Goal: Task Accomplishment & Management: Complete application form

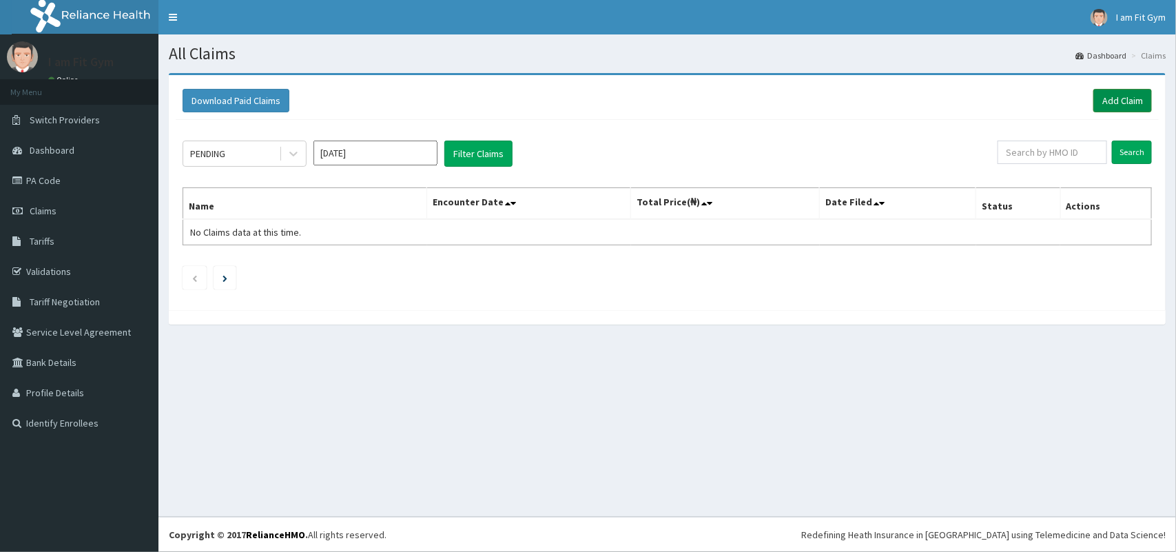
click at [1128, 94] on link "Add Claim" at bounding box center [1122, 100] width 59 height 23
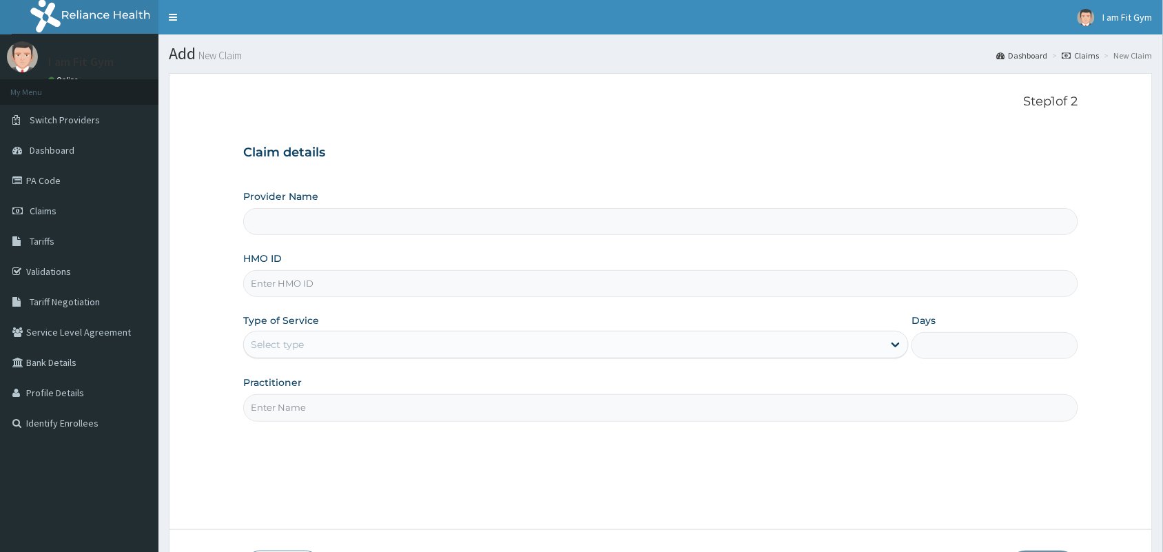
type input "I am fit Gym - Magodo"
type input "1"
click at [353, 284] on input "HMO ID" at bounding box center [660, 283] width 835 height 27
type input "ANL/10039/D"
click at [369, 411] on input "Practitioner" at bounding box center [660, 407] width 835 height 27
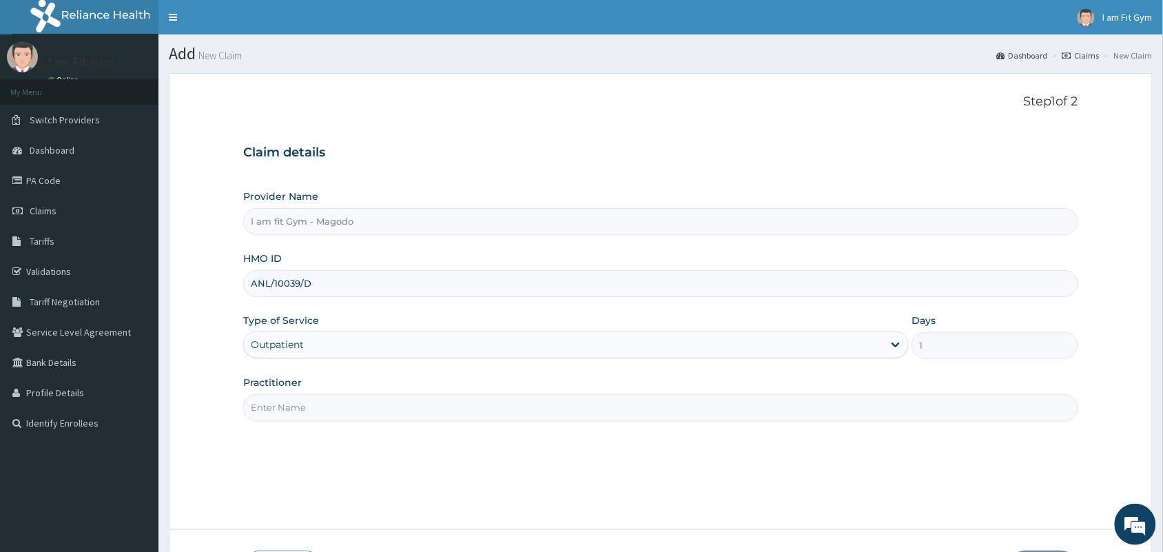
type input "RAZZIE"
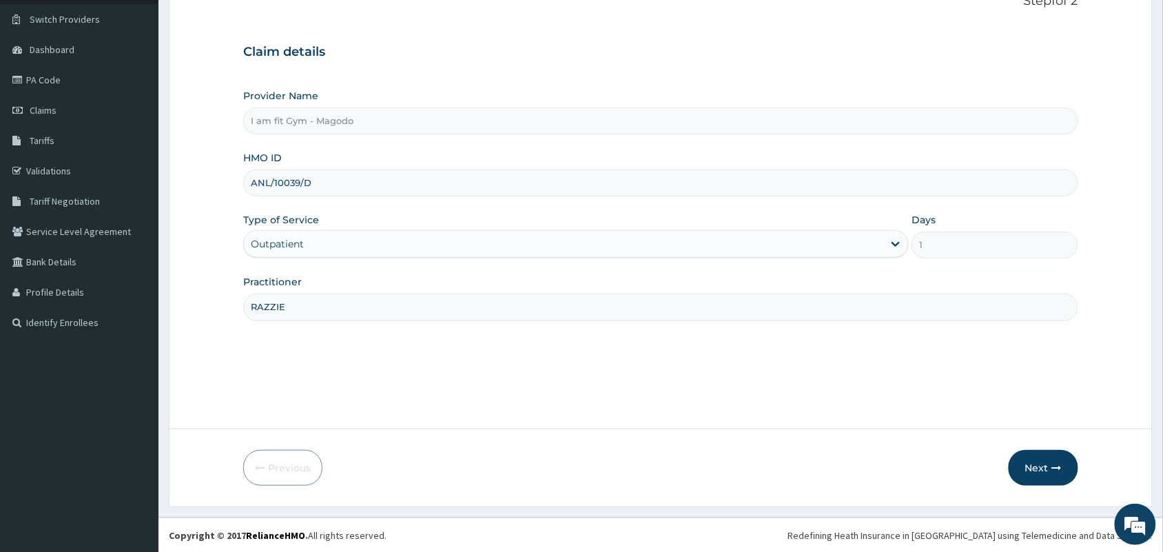
scroll to position [101, 0]
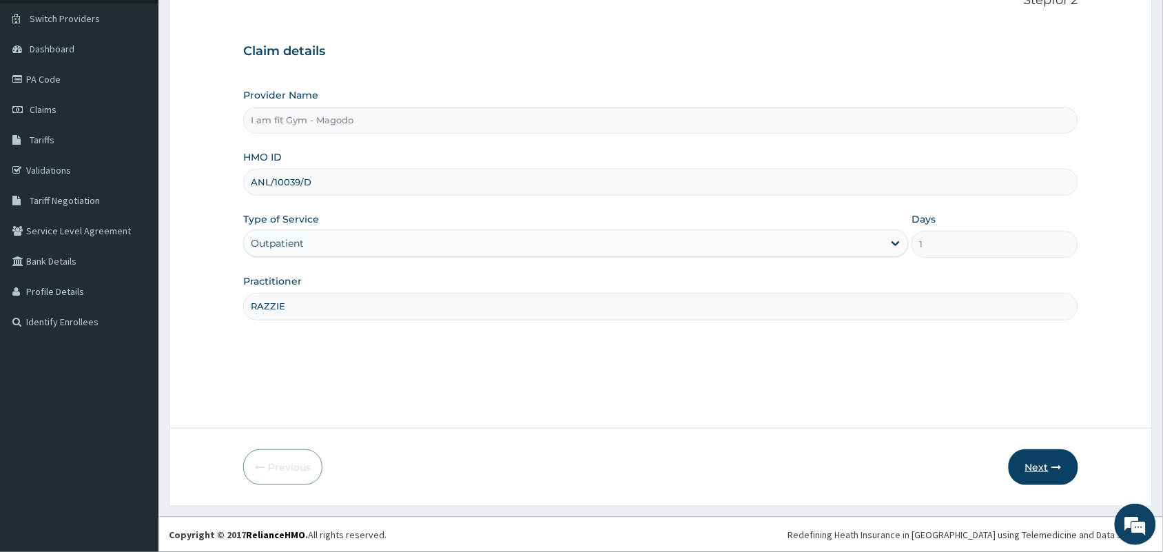
click at [1028, 470] on button "Next" at bounding box center [1044, 467] width 70 height 36
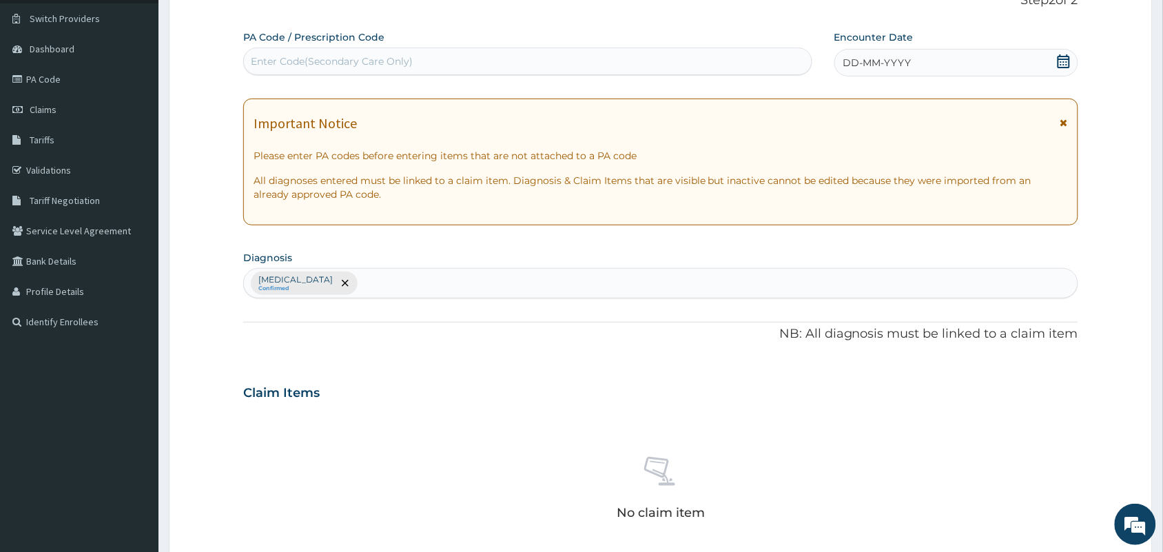
click at [296, 55] on div "Enter Code(Secondary Care Only)" at bounding box center [332, 61] width 162 height 14
type input "PA/54AD8E"
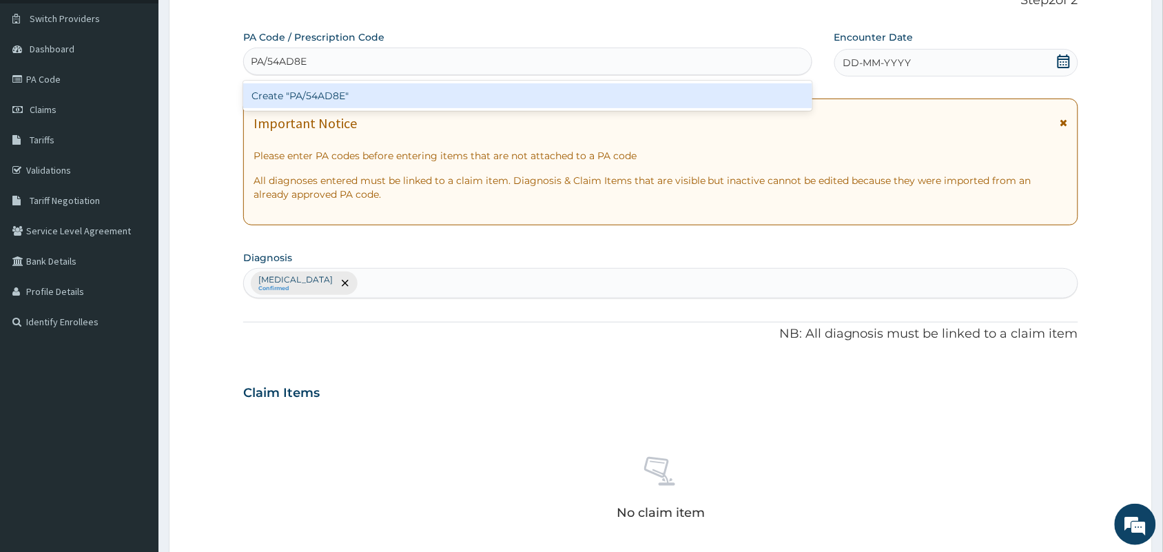
click at [307, 101] on div "Create "PA/54AD8E"" at bounding box center [527, 95] width 569 height 25
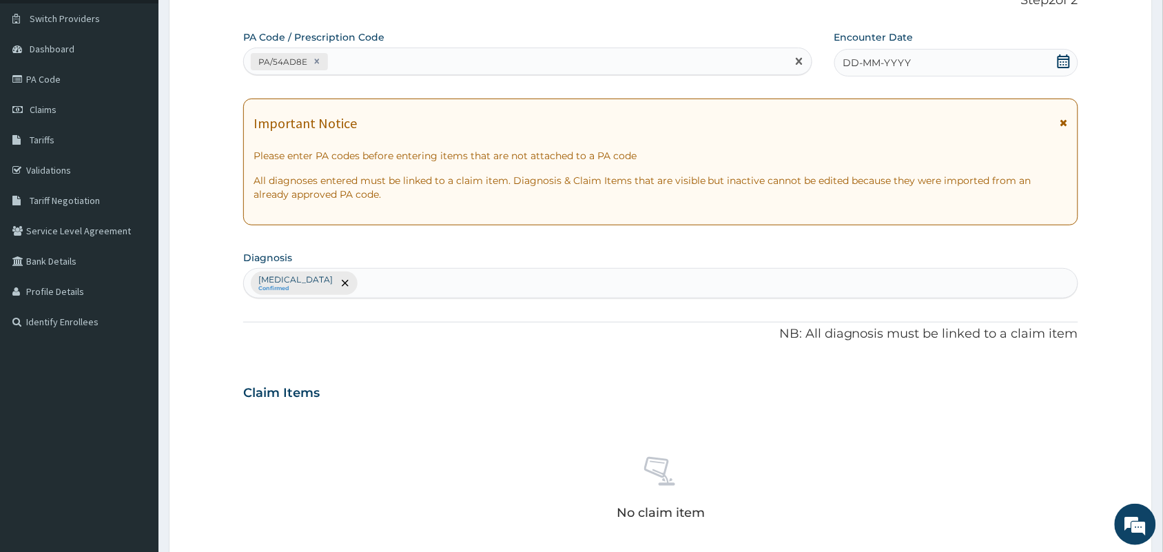
click at [869, 66] on span "DD-MM-YYYY" at bounding box center [877, 63] width 68 height 14
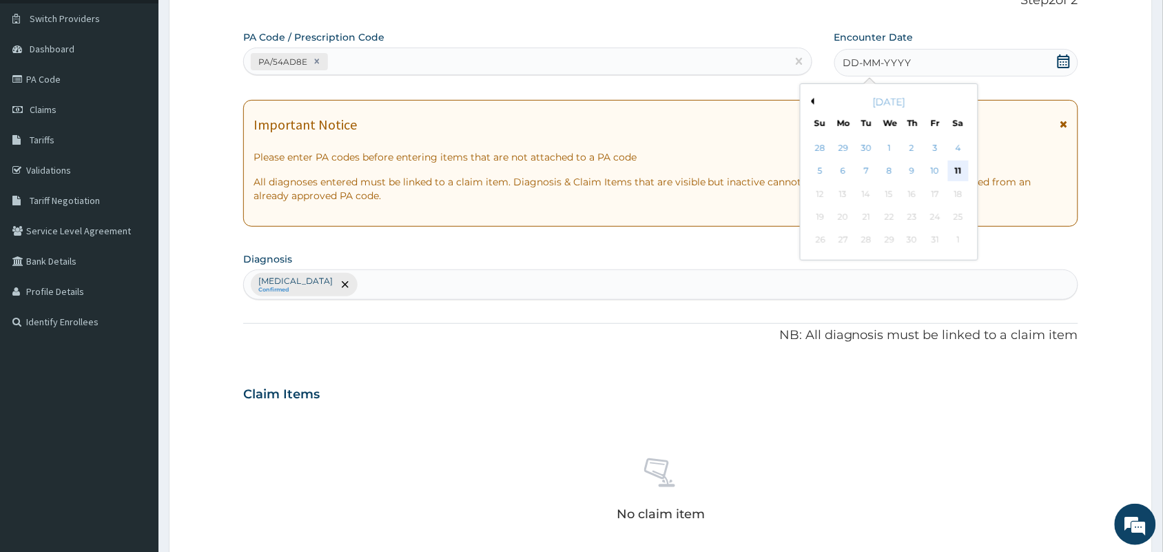
click at [958, 169] on div "11" at bounding box center [958, 171] width 21 height 21
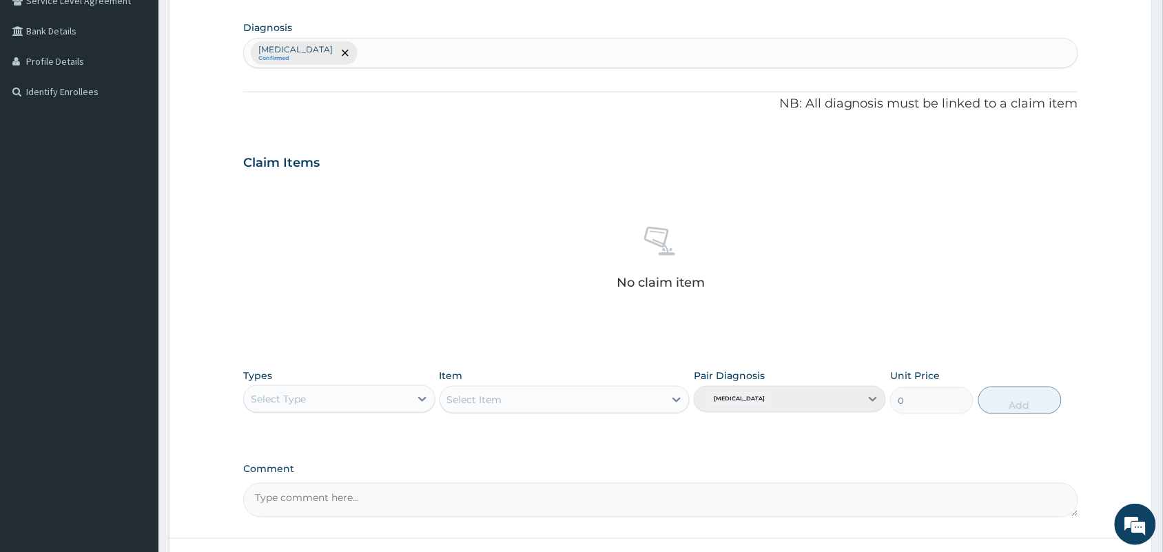
scroll to position [442, 0]
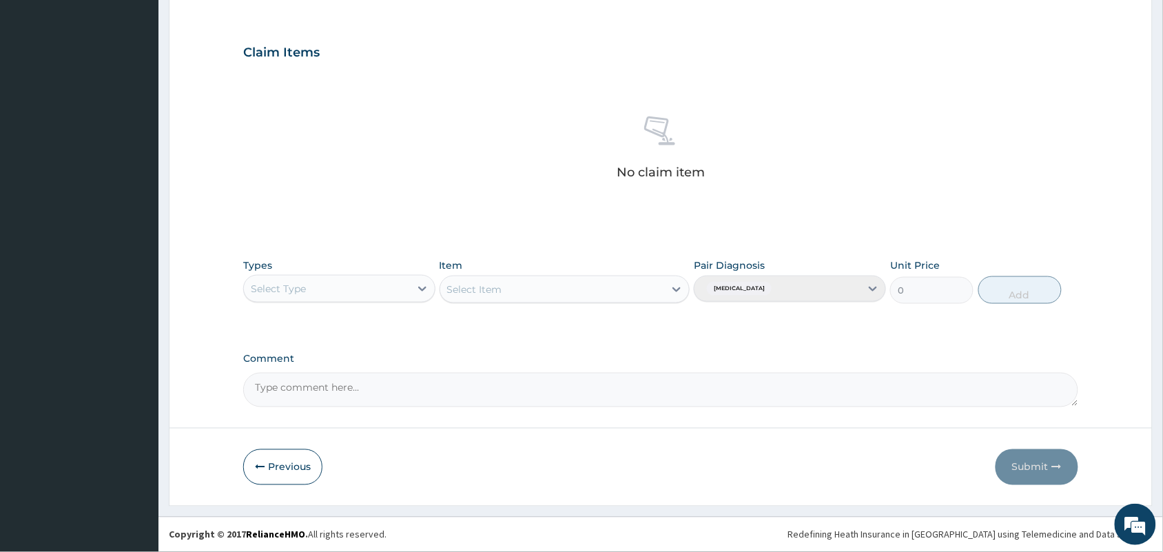
click at [357, 293] on div "Select Type" at bounding box center [327, 289] width 166 height 22
type input "GY"
click at [348, 320] on div "Gym" at bounding box center [339, 323] width 192 height 25
click at [484, 280] on div "Select Item" at bounding box center [552, 289] width 225 height 22
click at [481, 318] on div "PER SESSION" at bounding box center [565, 323] width 251 height 25
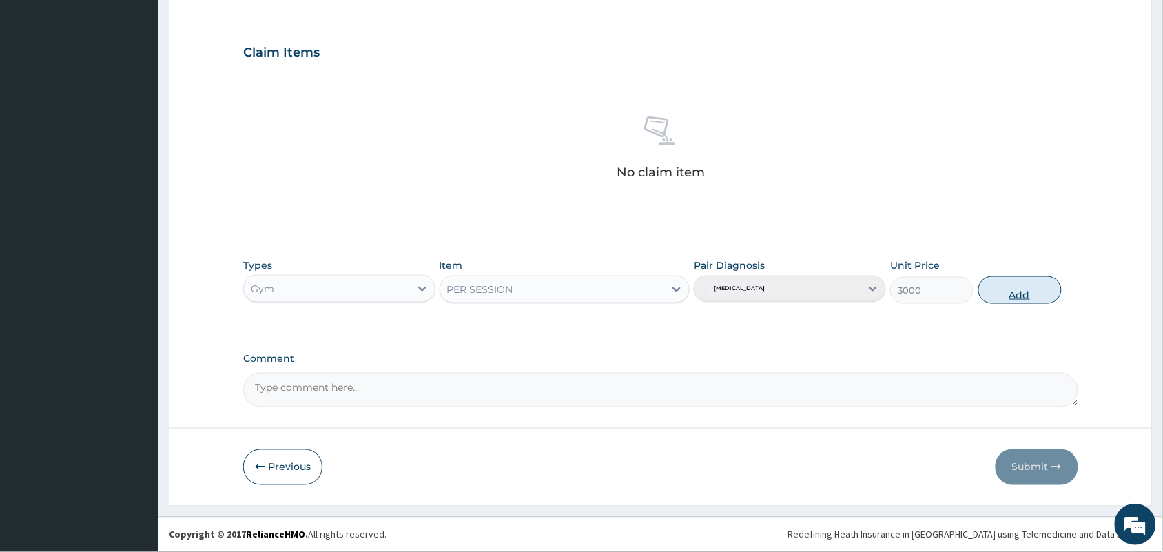
click at [1013, 294] on button "Add" at bounding box center [1019, 290] width 83 height 28
type input "0"
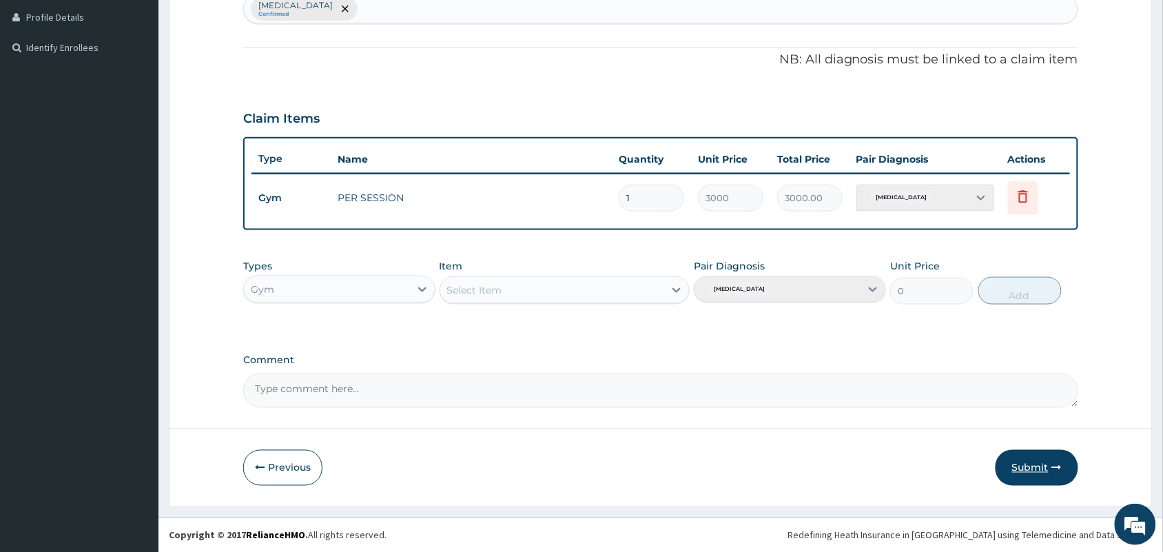
click at [1028, 466] on button "Submit" at bounding box center [1037, 468] width 83 height 36
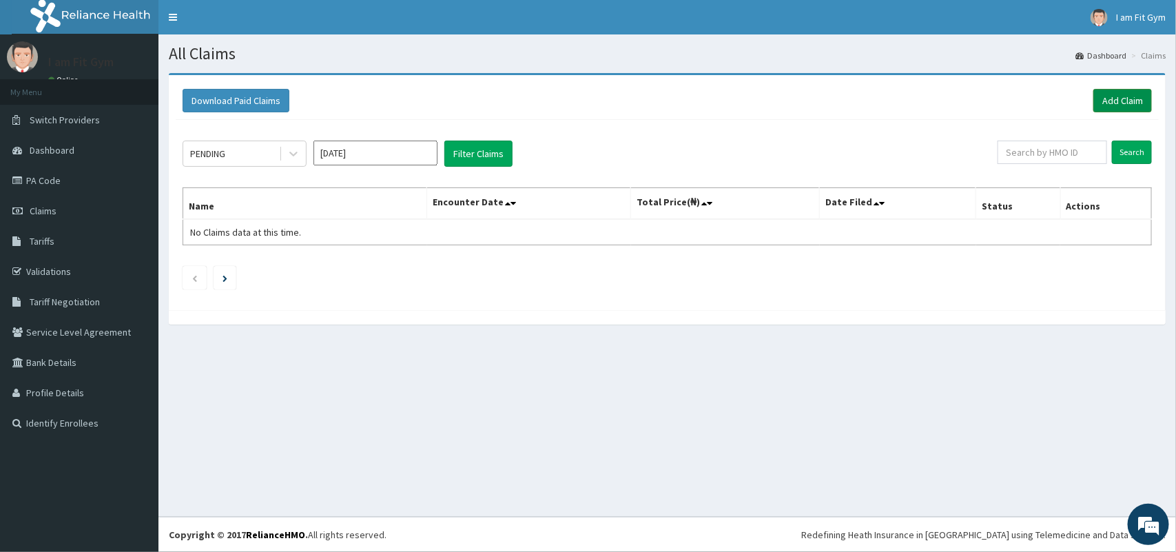
click at [1120, 102] on link "Add Claim" at bounding box center [1122, 100] width 59 height 23
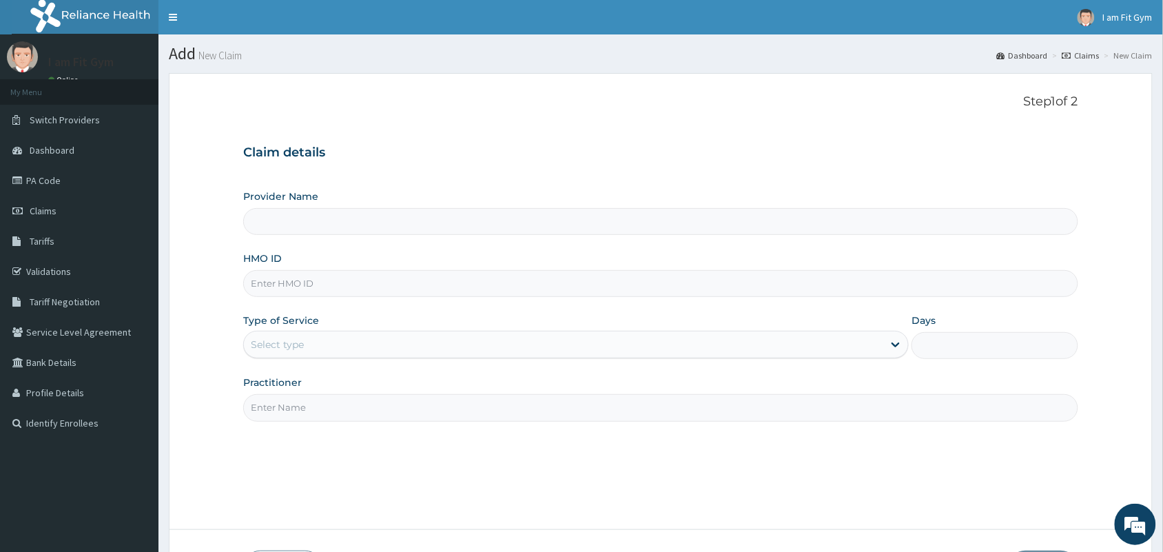
type input "I am fit Gym - Magodo"
type input "1"
click at [338, 293] on input "HMO ID" at bounding box center [660, 283] width 835 height 27
type input "pil/10009/d"
click at [297, 417] on input "Practitioner" at bounding box center [660, 407] width 835 height 27
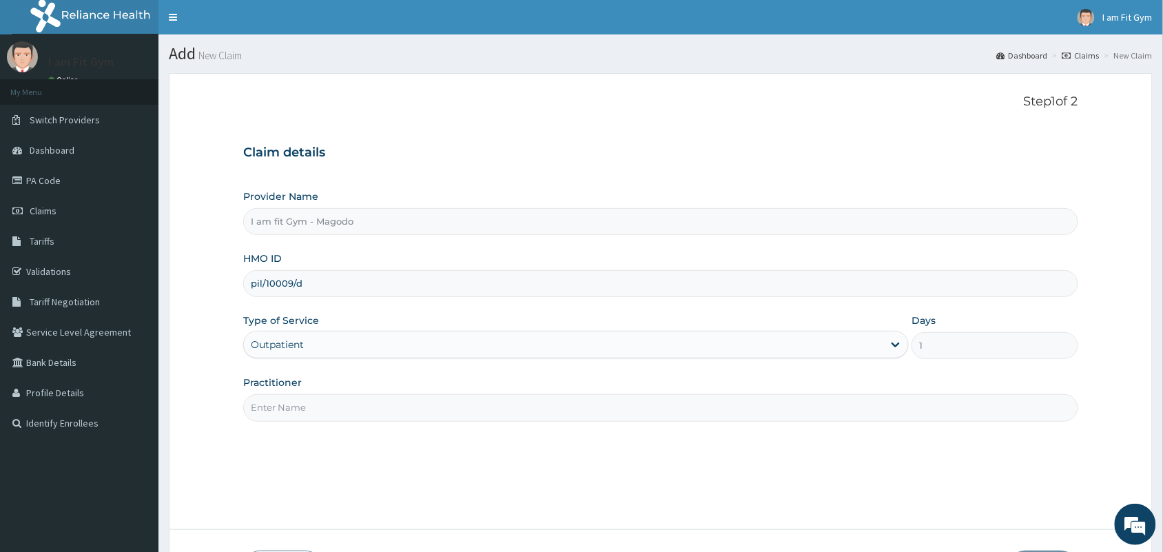
type input "RAZZIE"
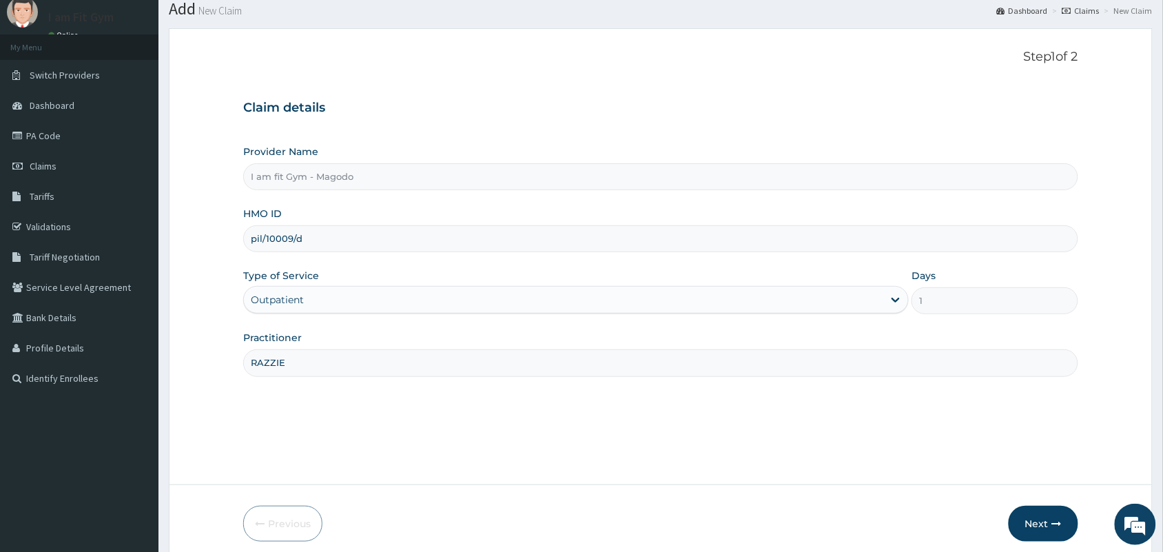
scroll to position [101, 0]
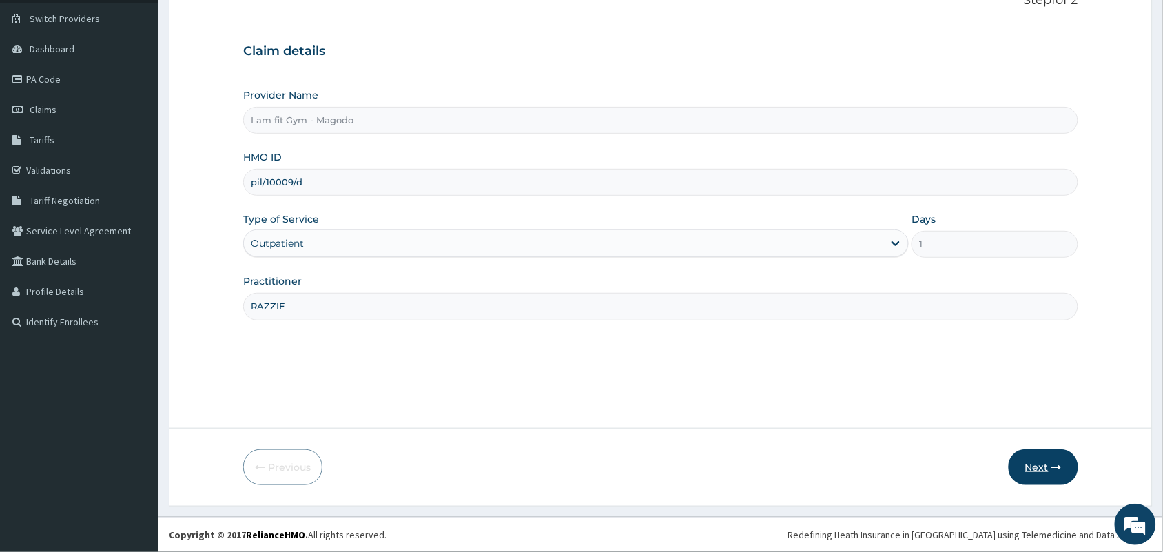
click at [1058, 463] on icon "button" at bounding box center [1057, 467] width 10 height 10
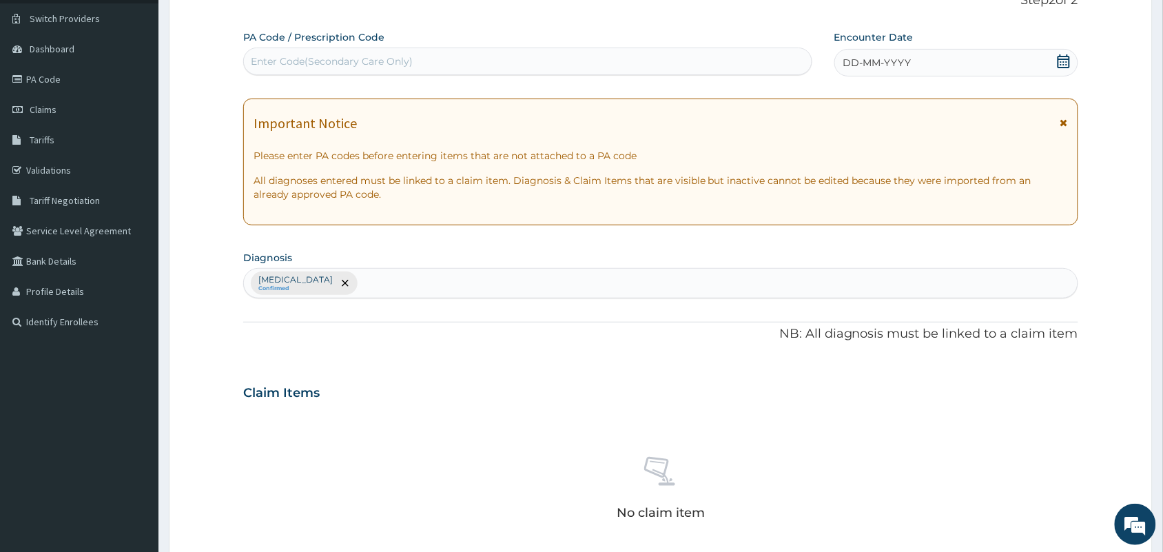
click at [314, 62] on div "Enter Code(Secondary Care Only)" at bounding box center [332, 61] width 162 height 14
type input "PA/226998"
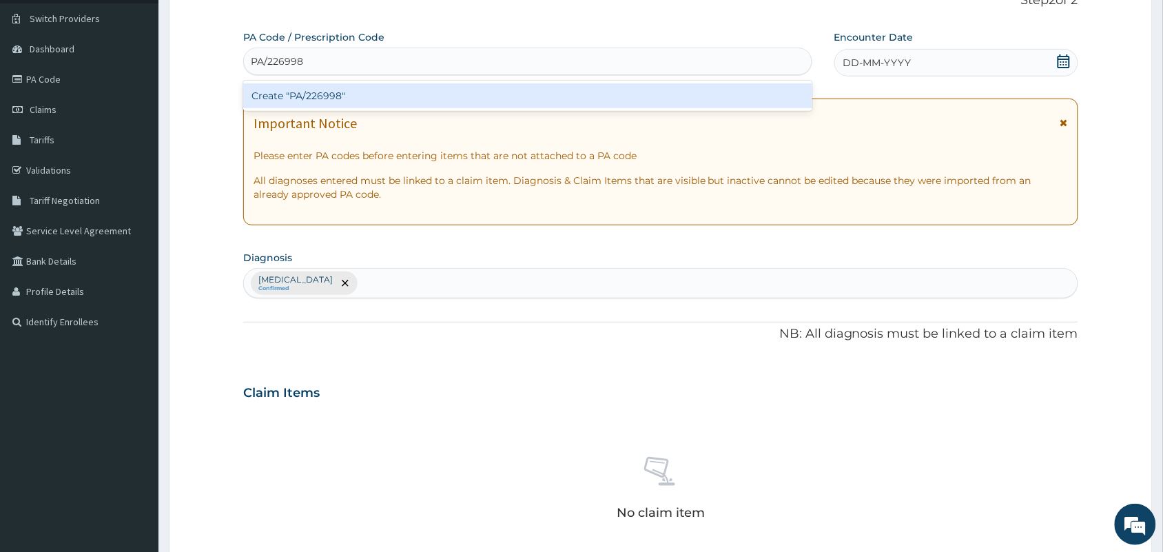
click at [307, 101] on div "Create "PA/226998"" at bounding box center [527, 95] width 569 height 25
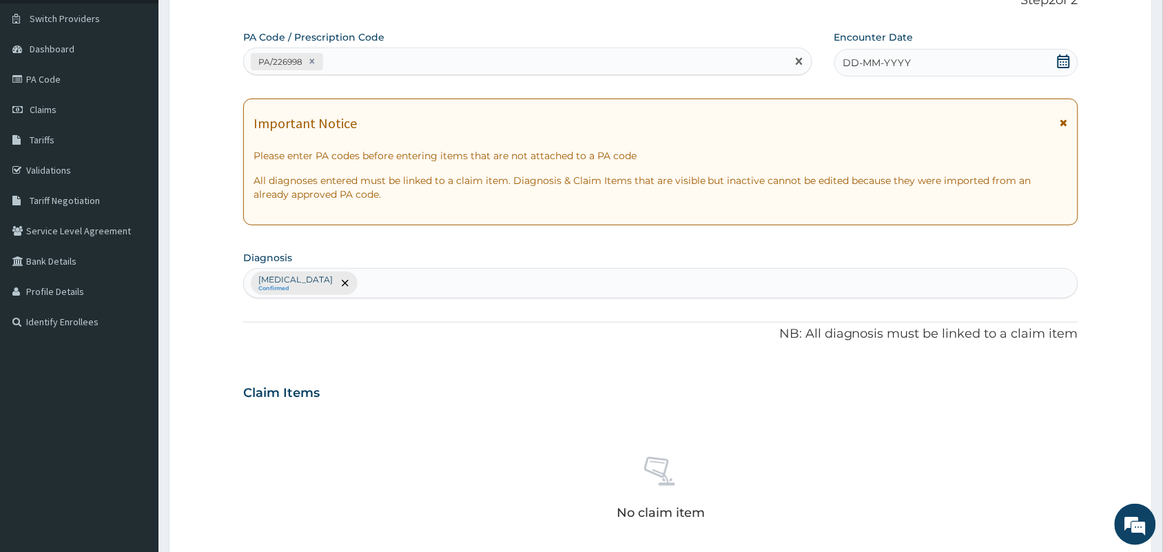
click at [894, 69] on span "DD-MM-YYYY" at bounding box center [877, 63] width 68 height 14
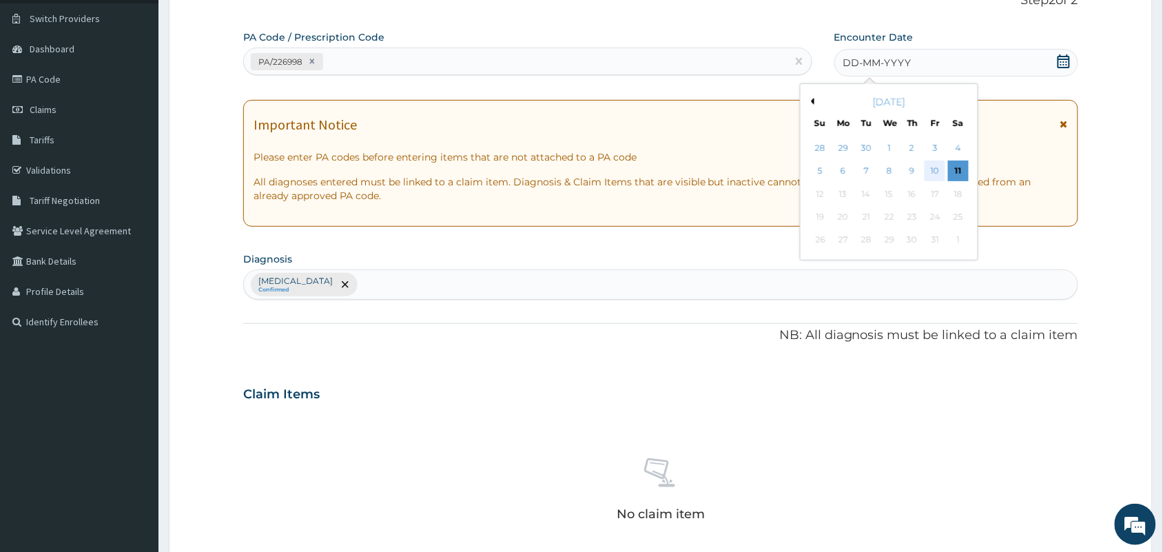
click at [934, 169] on div "10" at bounding box center [935, 171] width 21 height 21
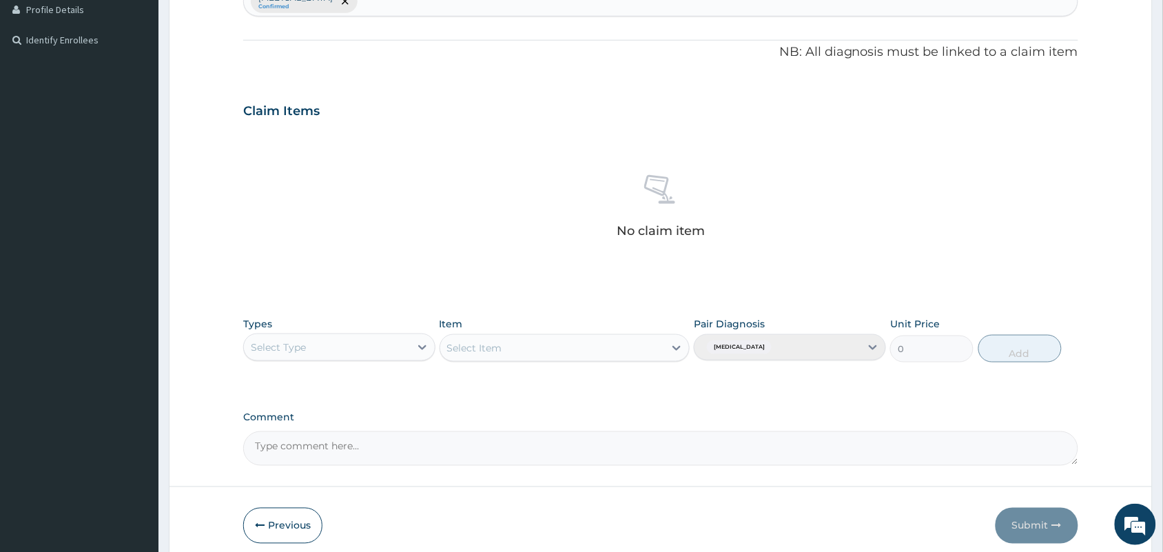
scroll to position [442, 0]
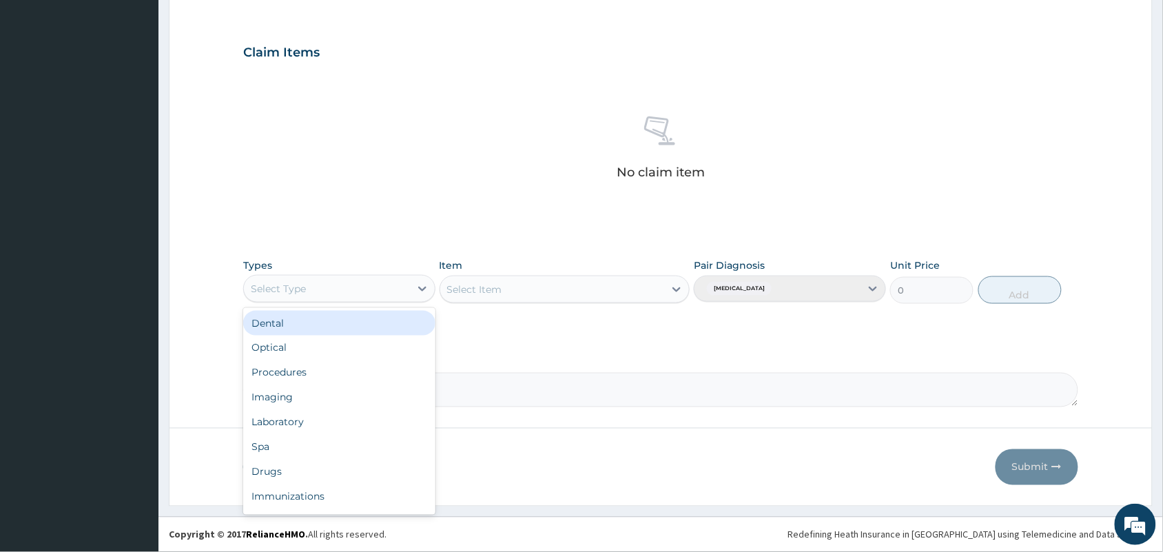
click at [324, 288] on div "Select Type" at bounding box center [327, 289] width 166 height 22
type input "GY"
click at [366, 320] on div "Gym" at bounding box center [339, 323] width 192 height 25
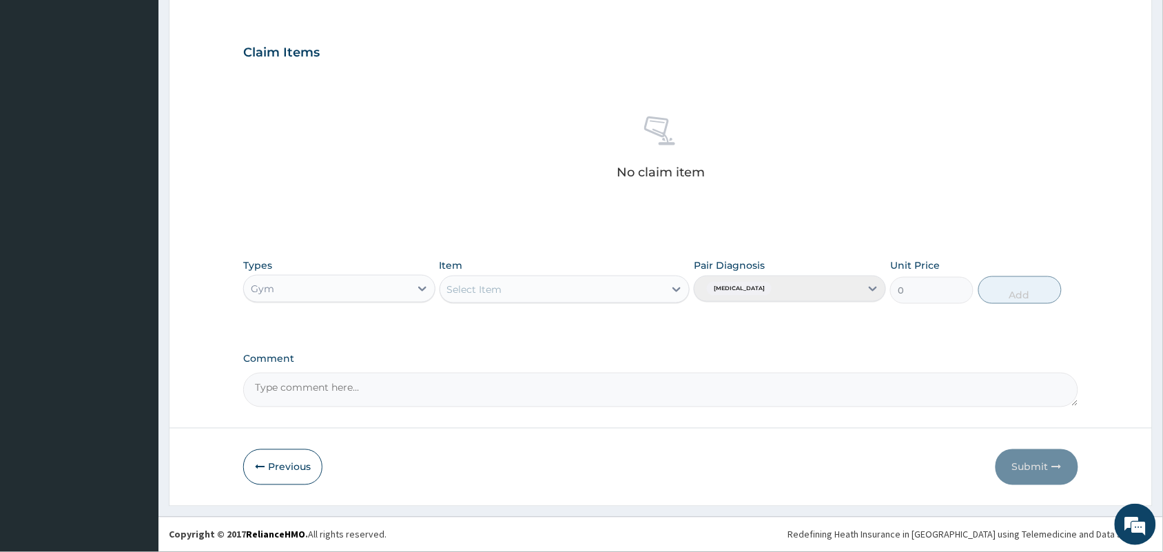
click at [552, 295] on div "Select Item" at bounding box center [552, 289] width 225 height 22
click at [546, 331] on div "PER SESSION" at bounding box center [565, 323] width 251 height 25
click at [1014, 290] on button "Add" at bounding box center [1019, 290] width 83 height 28
type input "0"
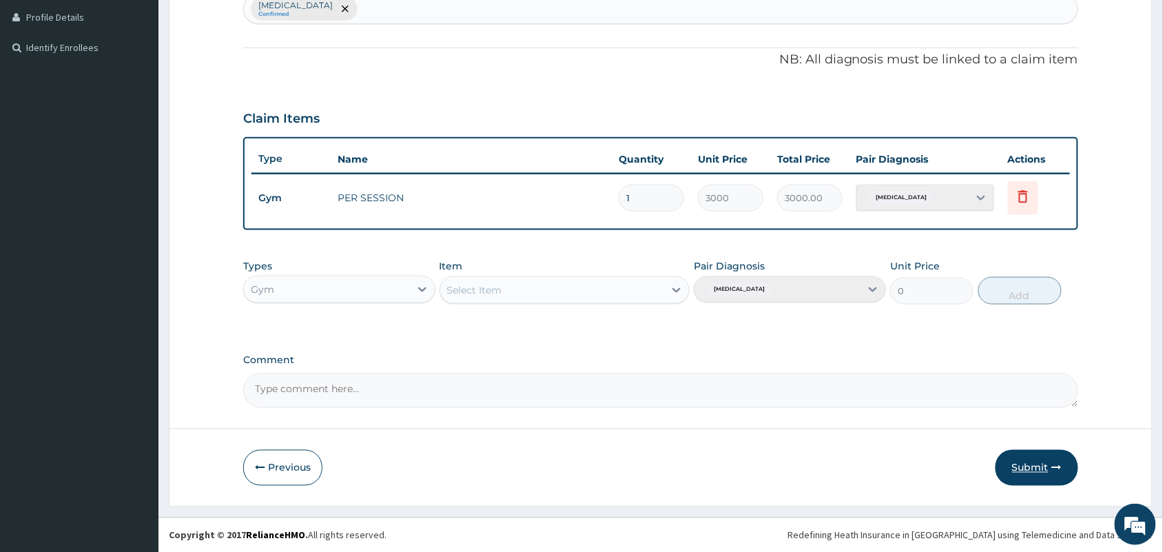
click at [1031, 469] on button "Submit" at bounding box center [1037, 468] width 83 height 36
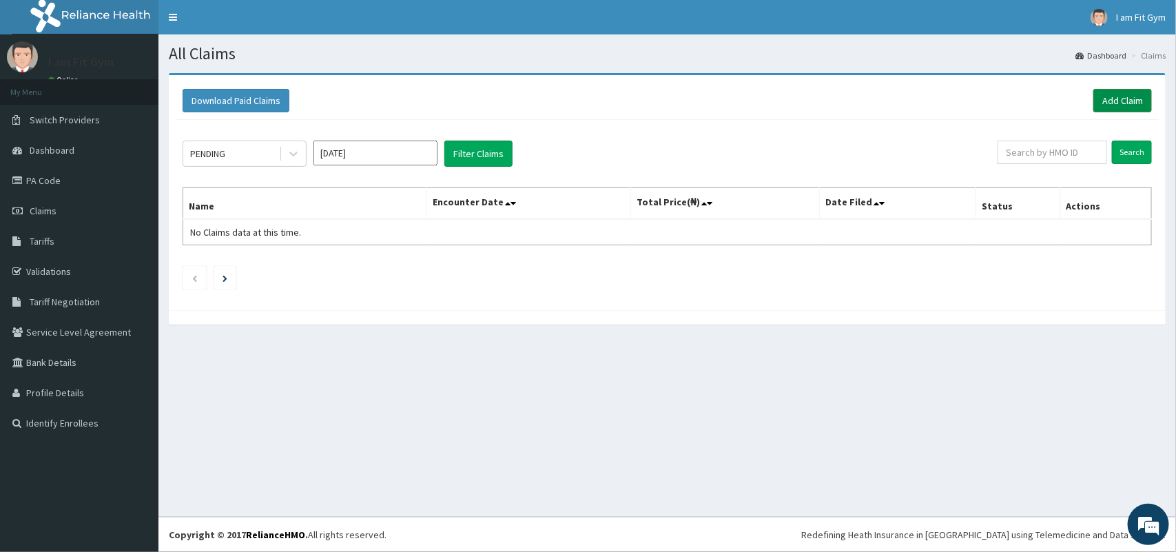
click at [1106, 96] on link "Add Claim" at bounding box center [1122, 100] width 59 height 23
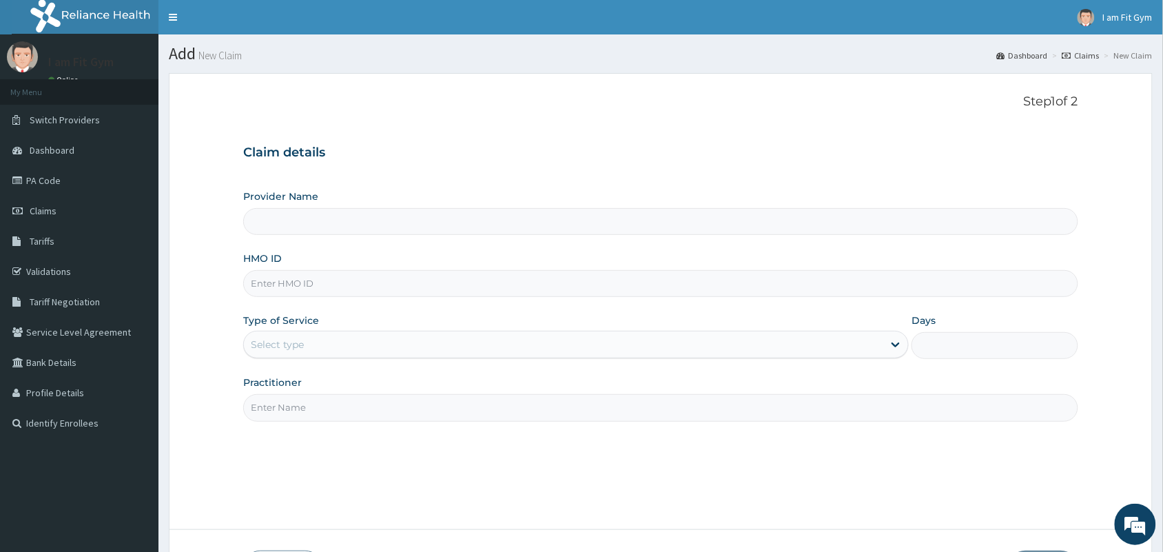
type input "I am fit Gym - Magodo"
type input "1"
click at [267, 285] on input "HMO ID" at bounding box center [660, 283] width 835 height 27
type input "pil/10009/d"
click at [303, 407] on input "Practitioner" at bounding box center [660, 407] width 835 height 27
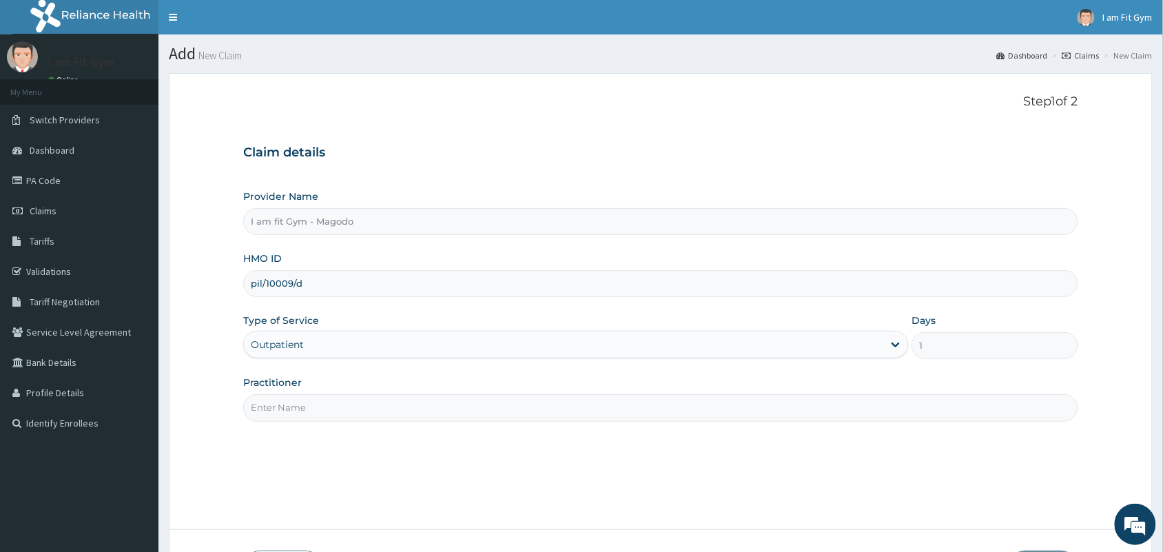
type input "RAZZIE"
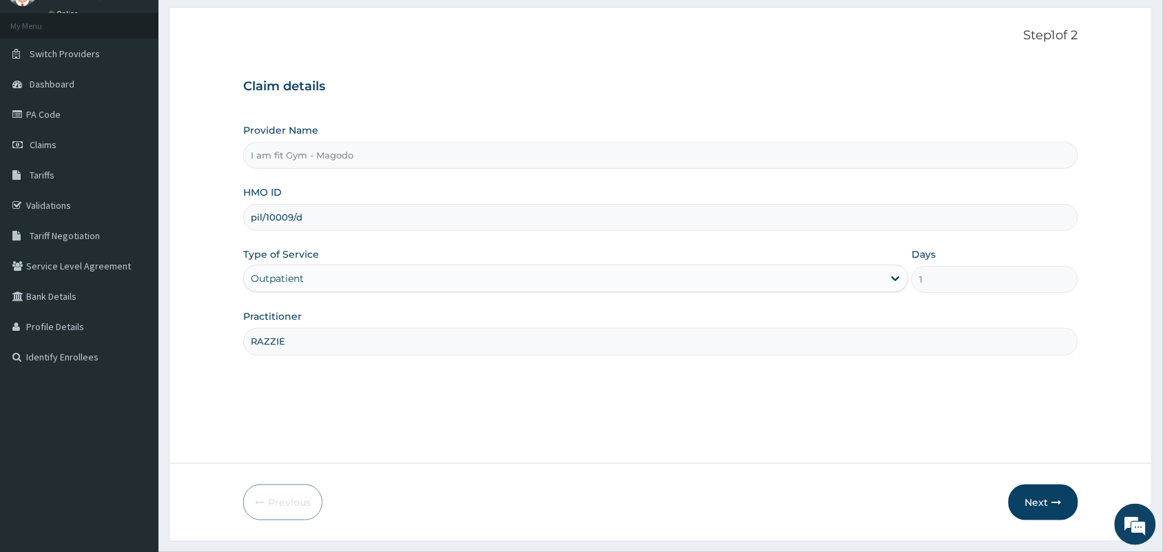
scroll to position [101, 0]
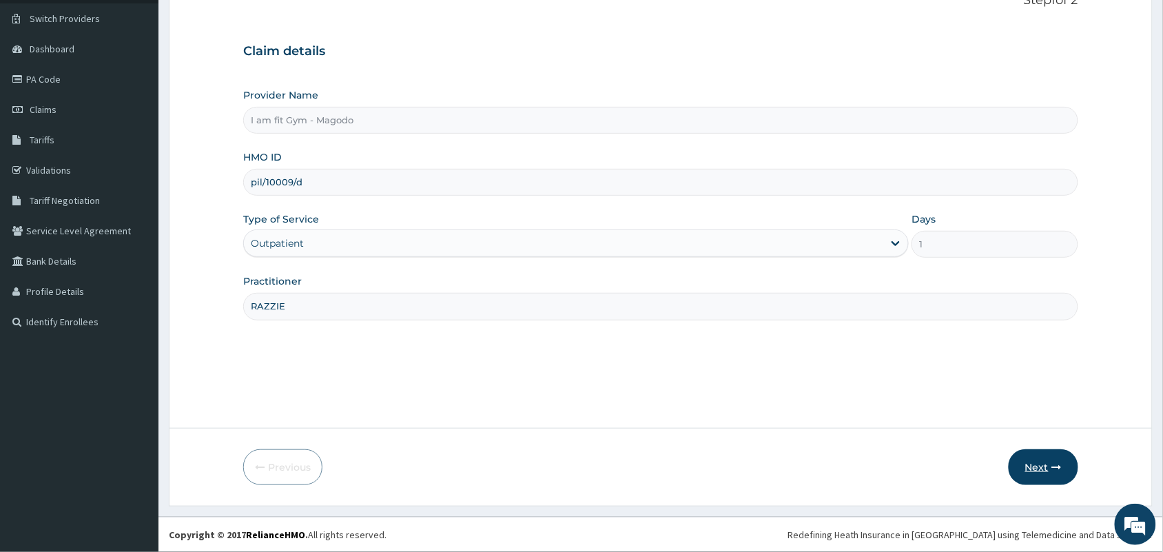
click at [1058, 466] on icon "button" at bounding box center [1057, 467] width 10 height 10
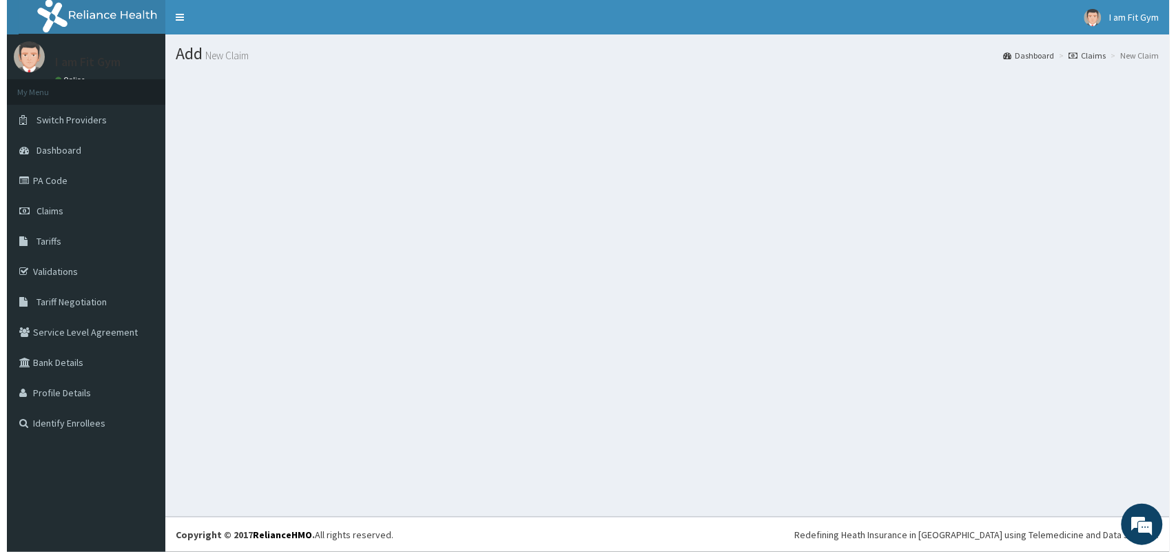
scroll to position [0, 0]
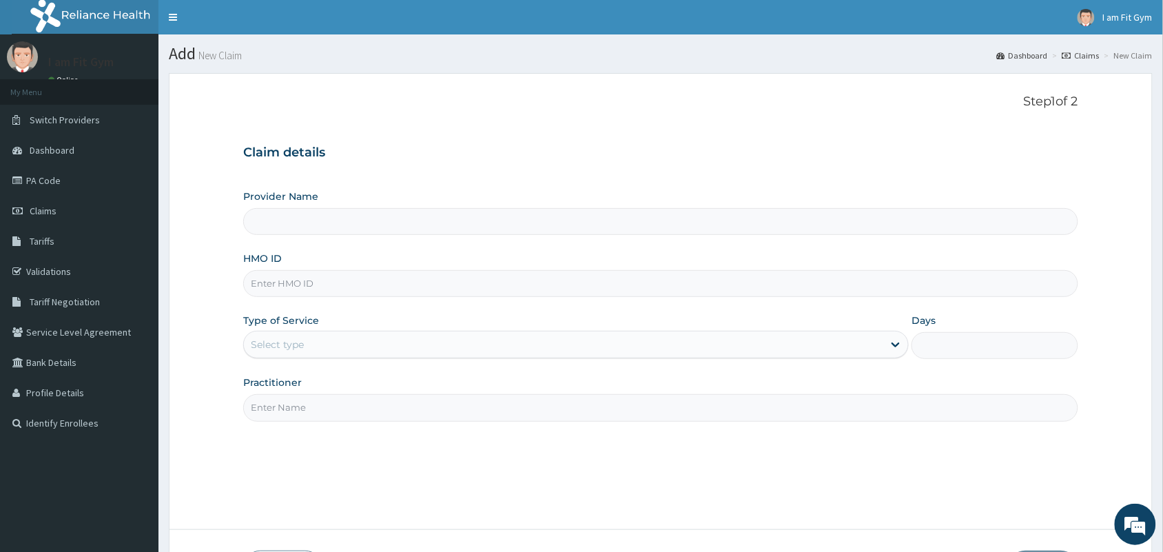
type input "I am fit Gym - Magodo"
type input "1"
type input "I am fit Gym - Magodo"
type input "1"
click at [287, 286] on input "HMO ID" at bounding box center [660, 283] width 835 height 27
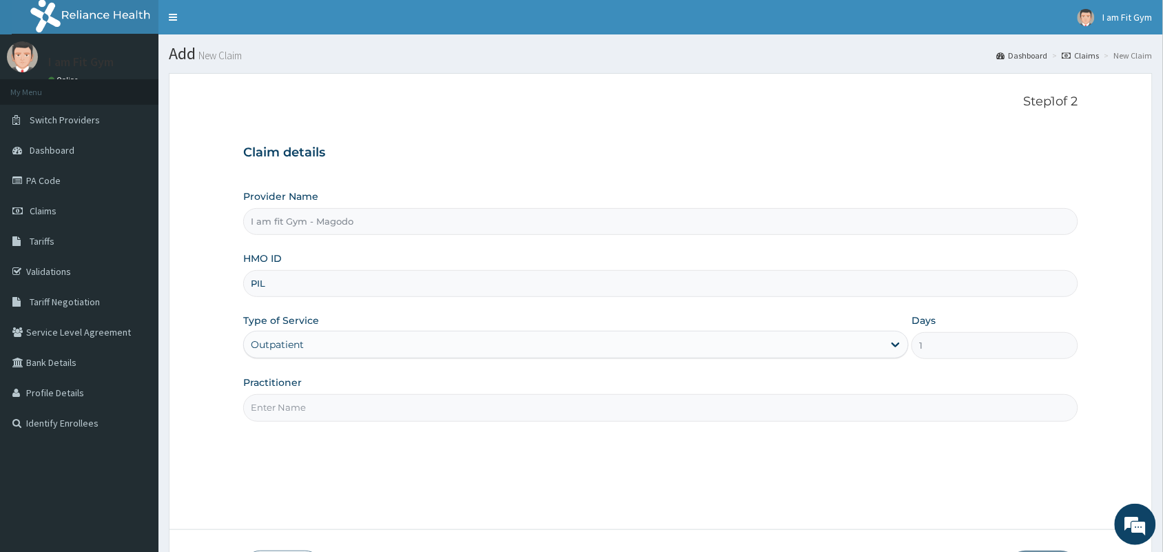
type input "pil/10009/d"
click at [342, 331] on div "Type of Service Outpatient" at bounding box center [576, 335] width 666 height 45
click at [319, 404] on input "Practitioner" at bounding box center [660, 407] width 835 height 27
type input "RAZZIE"
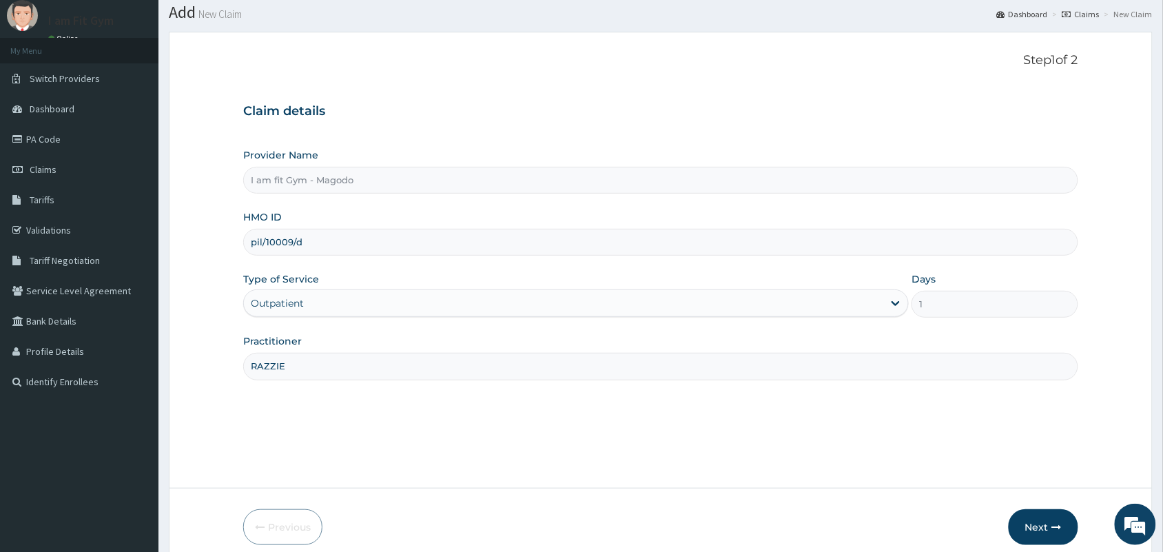
scroll to position [101, 0]
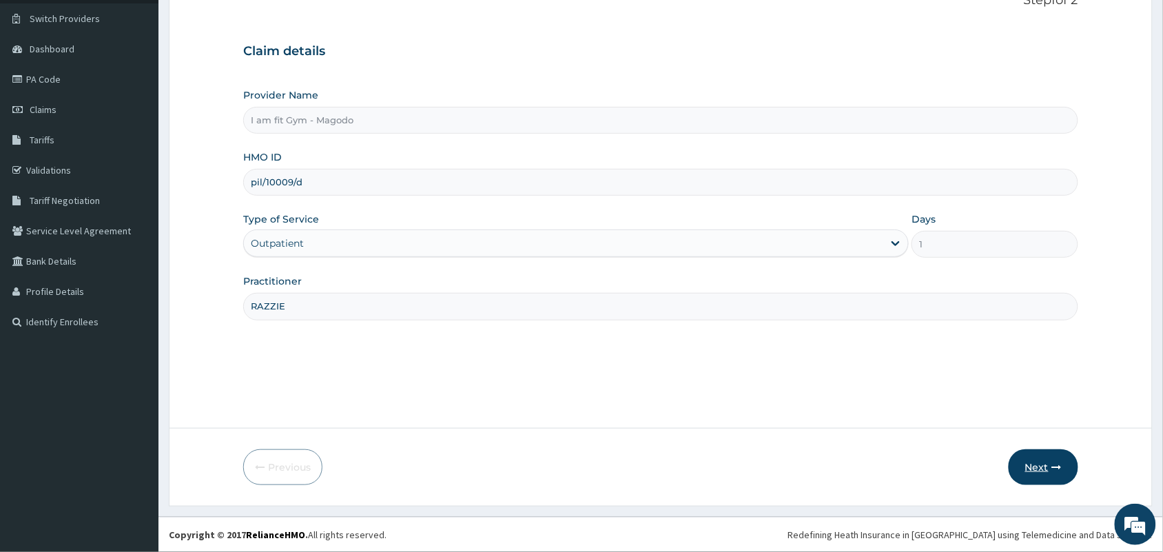
click at [1049, 472] on button "Next" at bounding box center [1044, 467] width 70 height 36
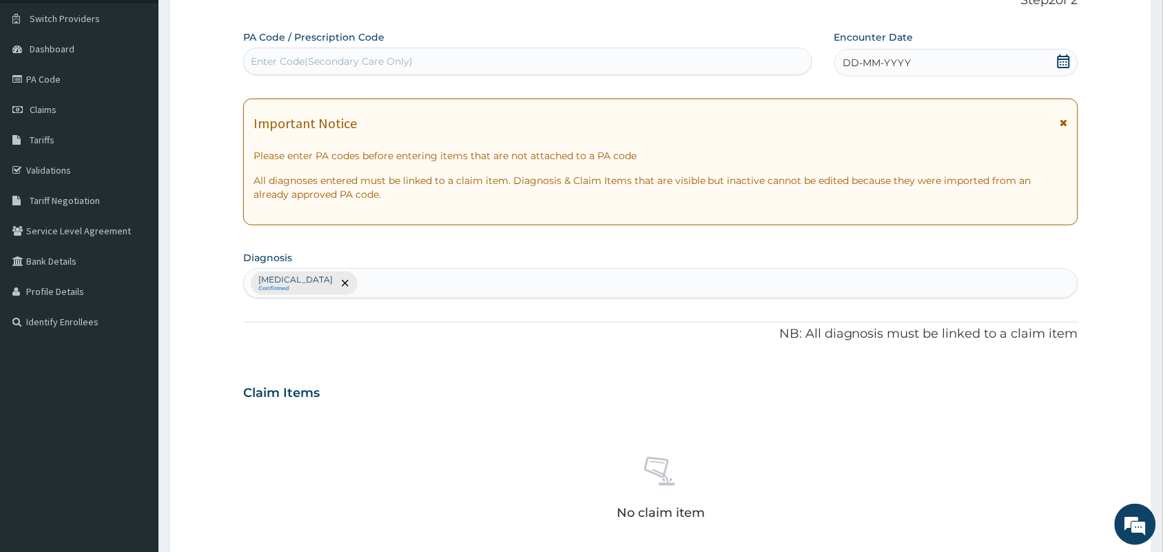
click at [312, 64] on div "Enter Code(Secondary Care Only)" at bounding box center [332, 61] width 162 height 14
type input "PA/BF084B"
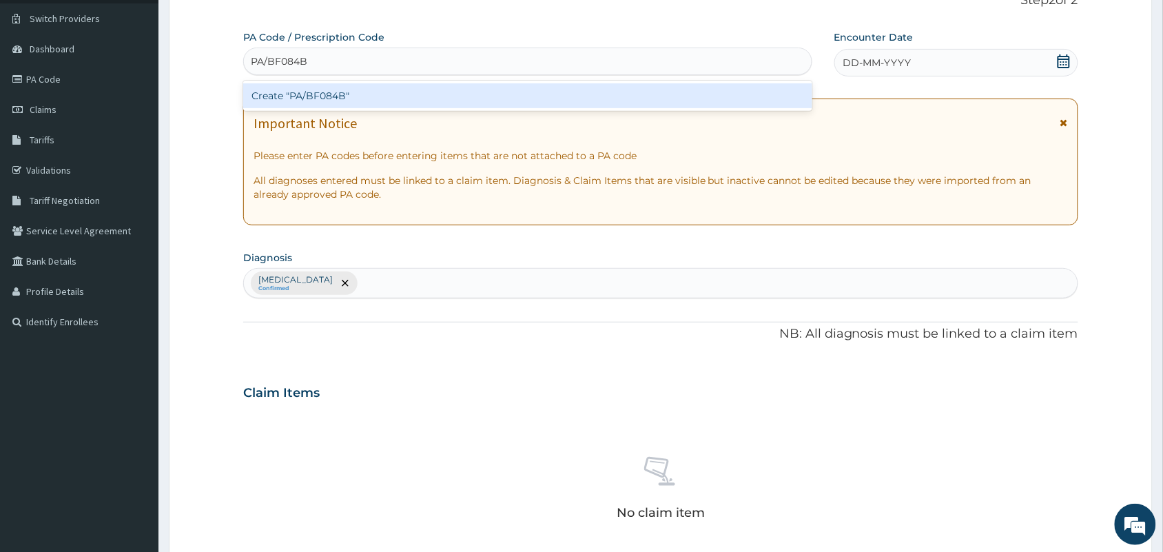
click at [351, 98] on div "Create "PA/BF084B"" at bounding box center [527, 95] width 569 height 25
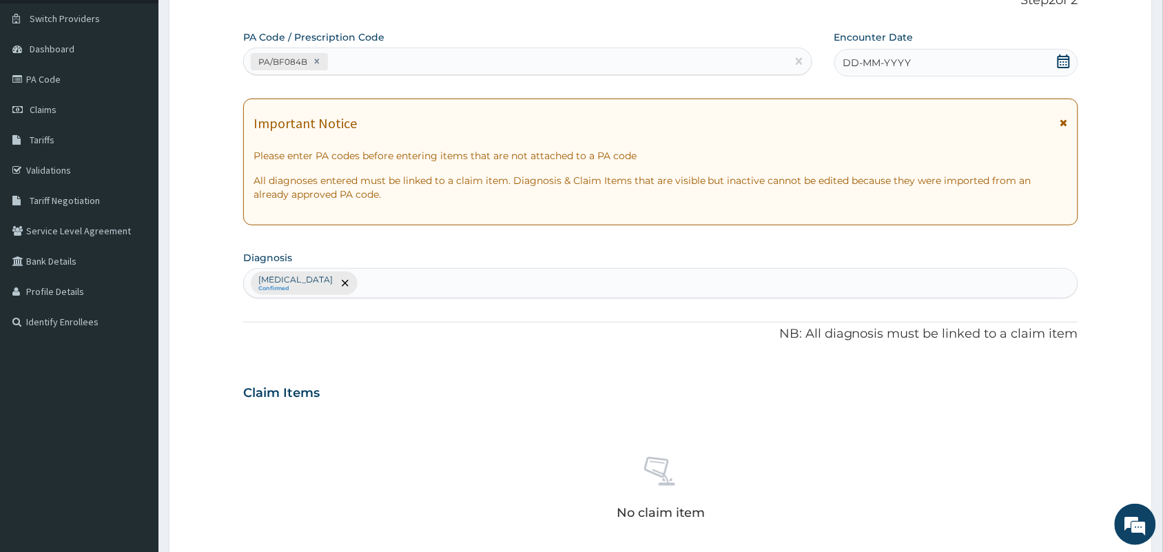
click at [863, 56] on span "DD-MM-YYYY" at bounding box center [877, 63] width 68 height 14
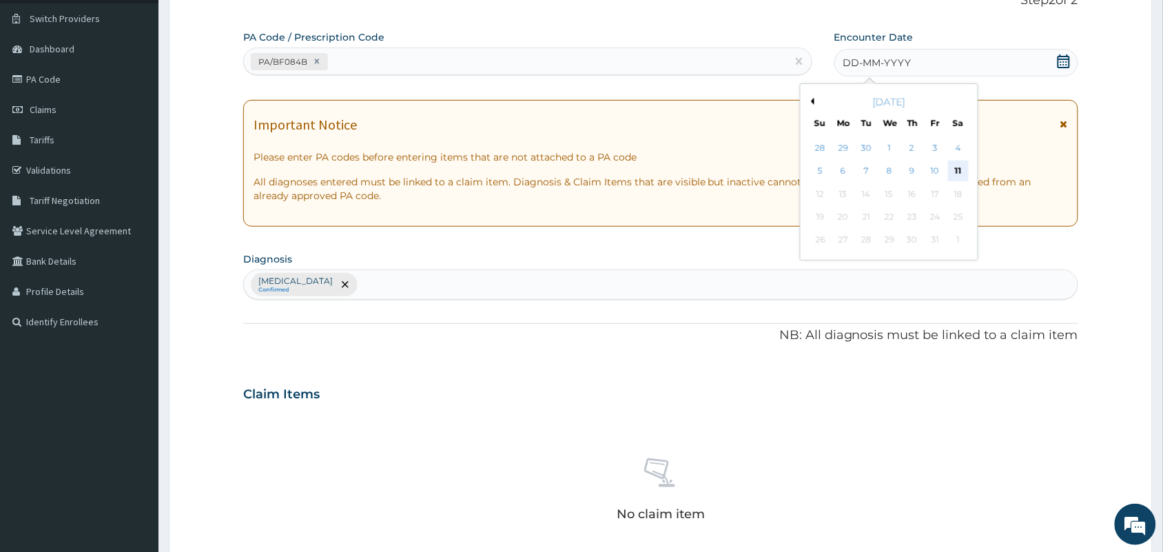
click at [959, 169] on div "11" at bounding box center [958, 171] width 21 height 21
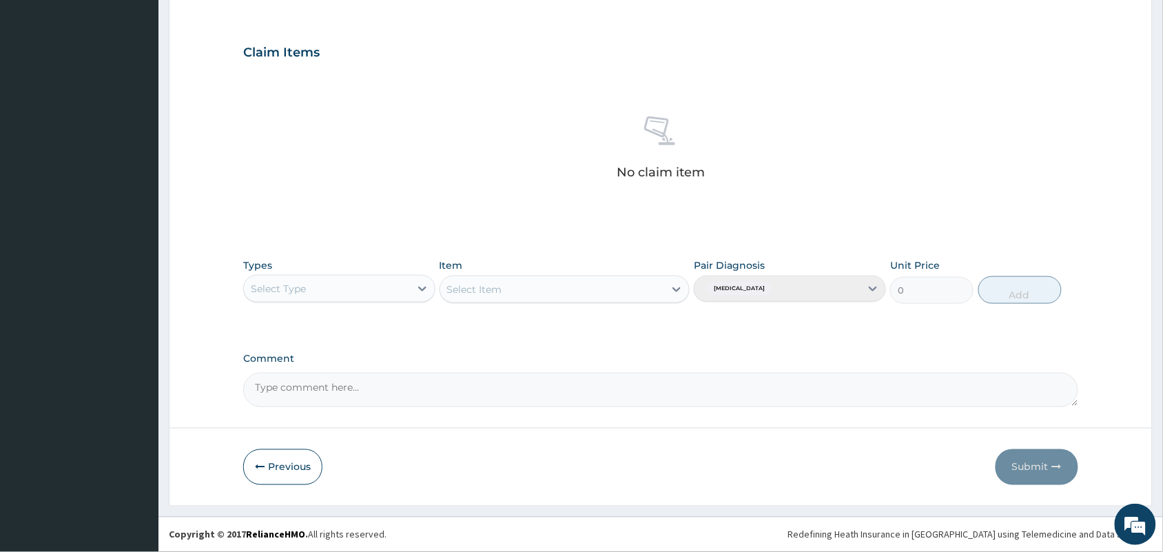
scroll to position [435, 0]
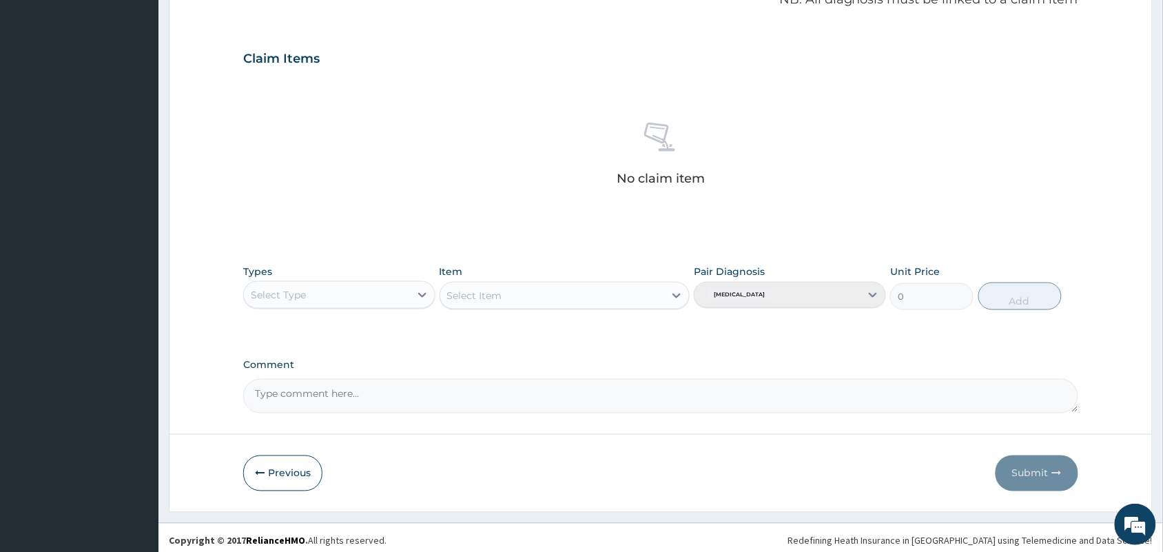
click at [313, 293] on div "Select Type" at bounding box center [327, 295] width 166 height 22
type input "GYM"
click at [307, 338] on div "Gym" at bounding box center [339, 329] width 192 height 25
click at [544, 291] on div "Select Item" at bounding box center [552, 296] width 225 height 22
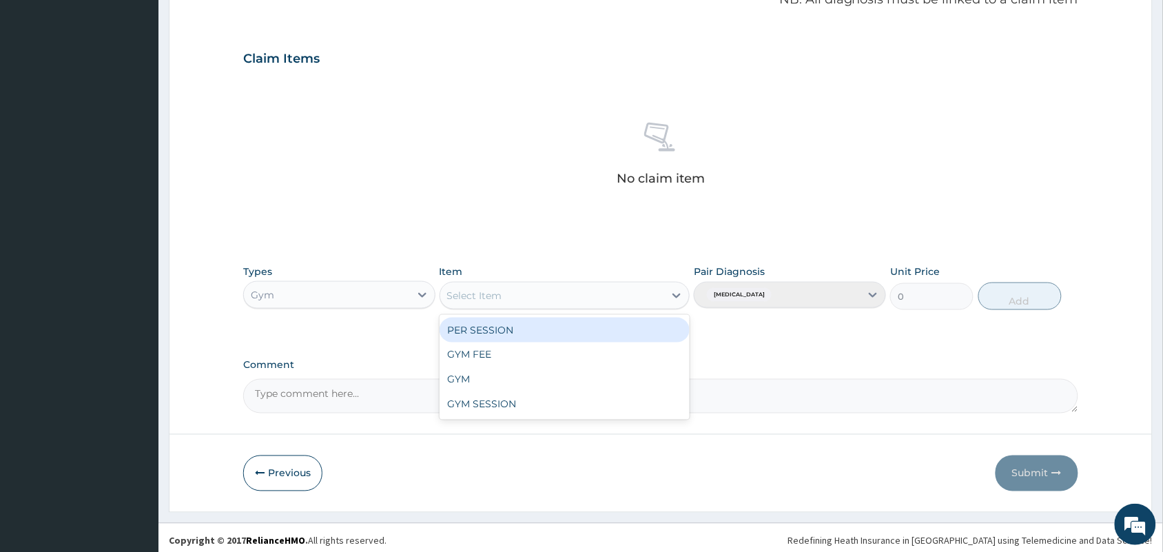
click at [524, 325] on div "PER SESSION" at bounding box center [565, 330] width 251 height 25
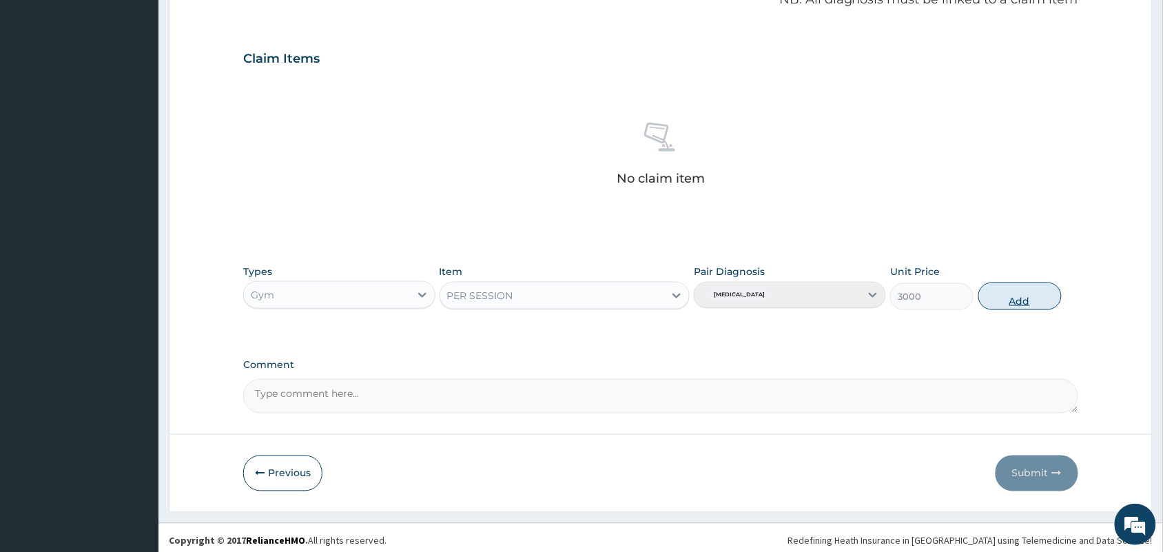
click at [1004, 297] on button "Add" at bounding box center [1019, 296] width 83 height 28
type input "0"
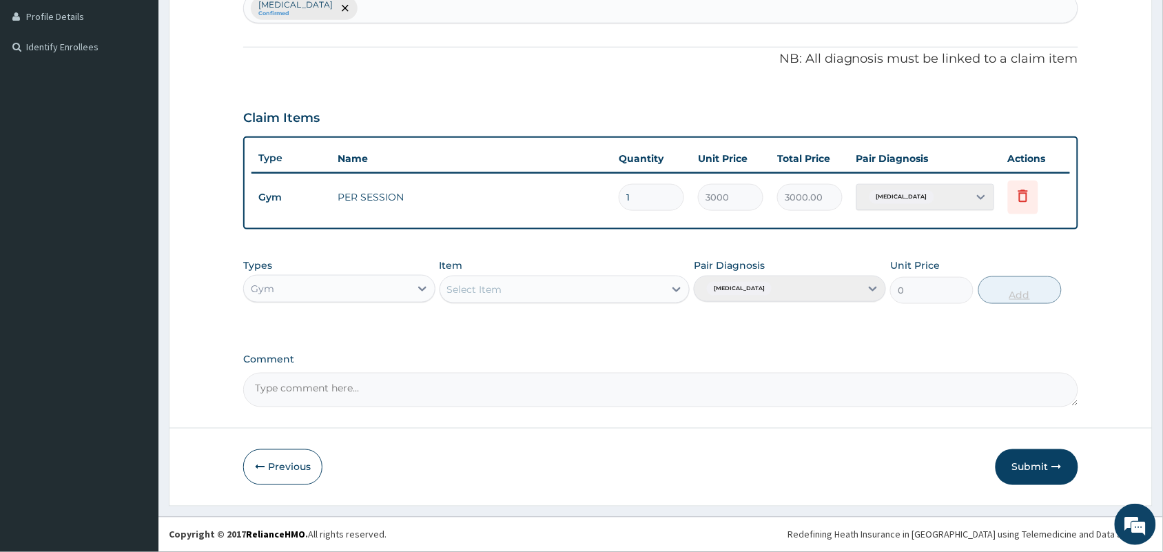
scroll to position [375, 0]
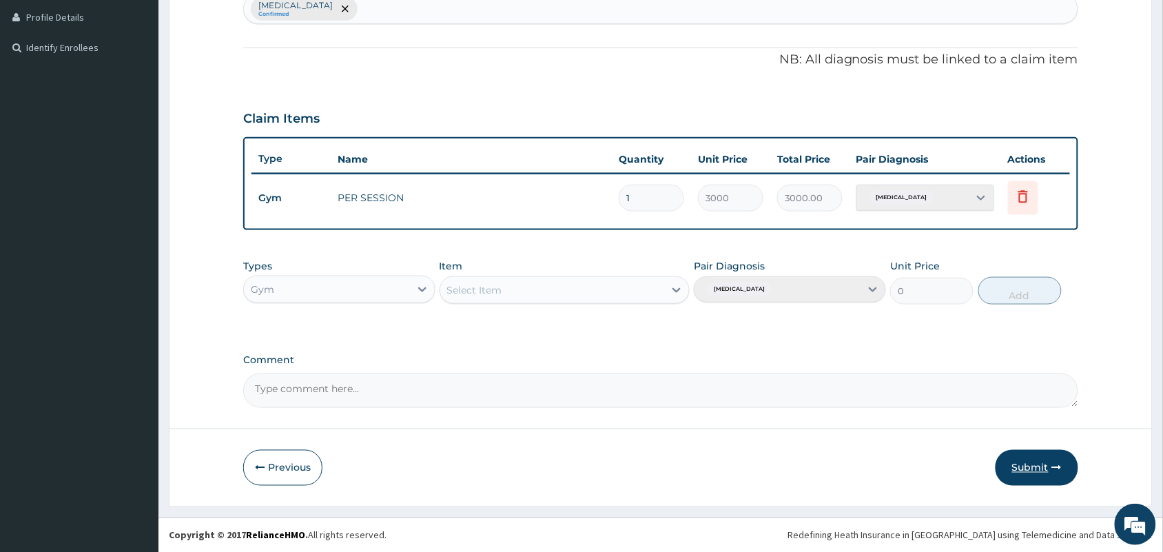
click at [1039, 473] on button "Submit" at bounding box center [1037, 468] width 83 height 36
